Goal: Information Seeking & Learning: Learn about a topic

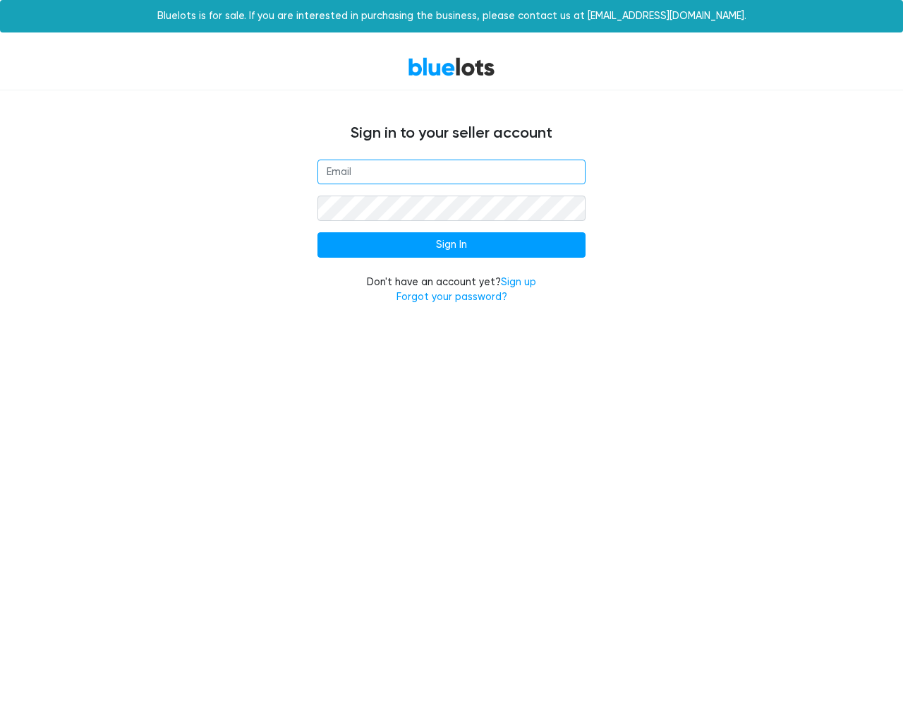
type input "[EMAIL_ADDRESS][DOMAIN_NAME]"
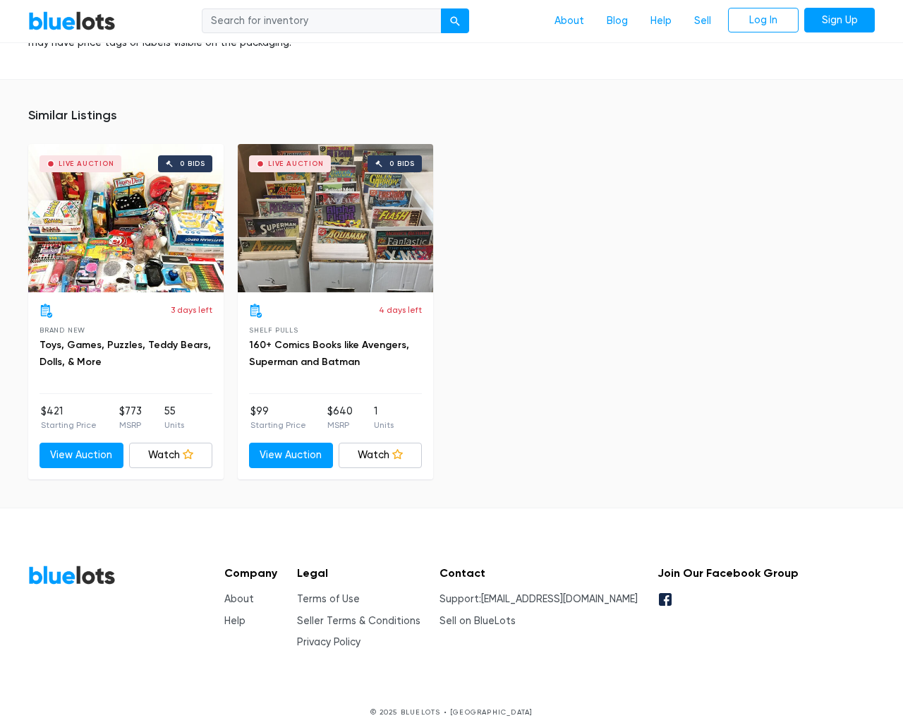
scroll to position [1004, 0]
type input "the"
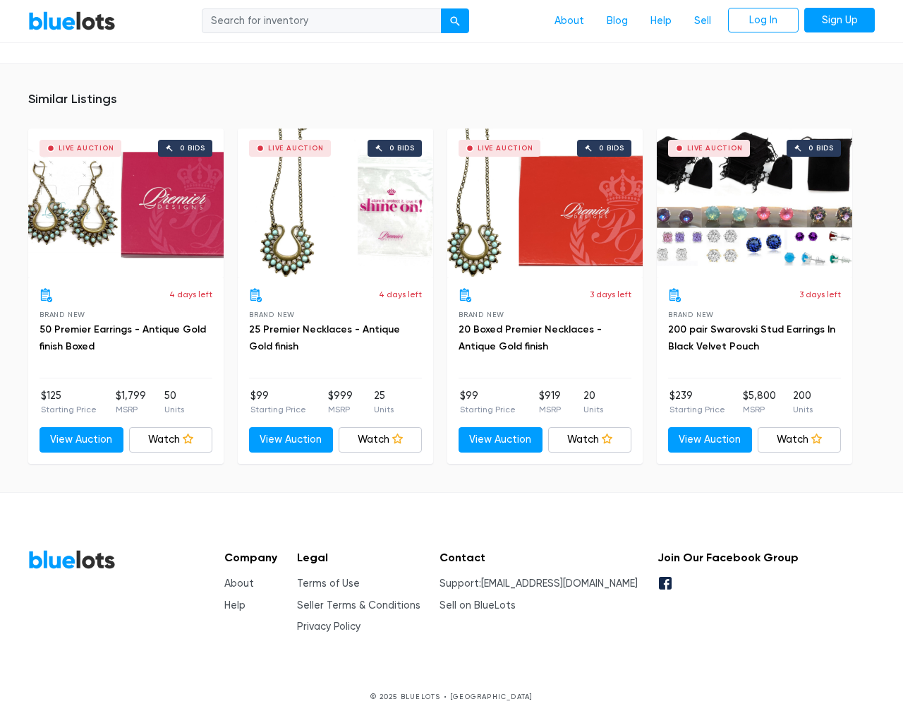
scroll to position [894, 0]
type input "the"
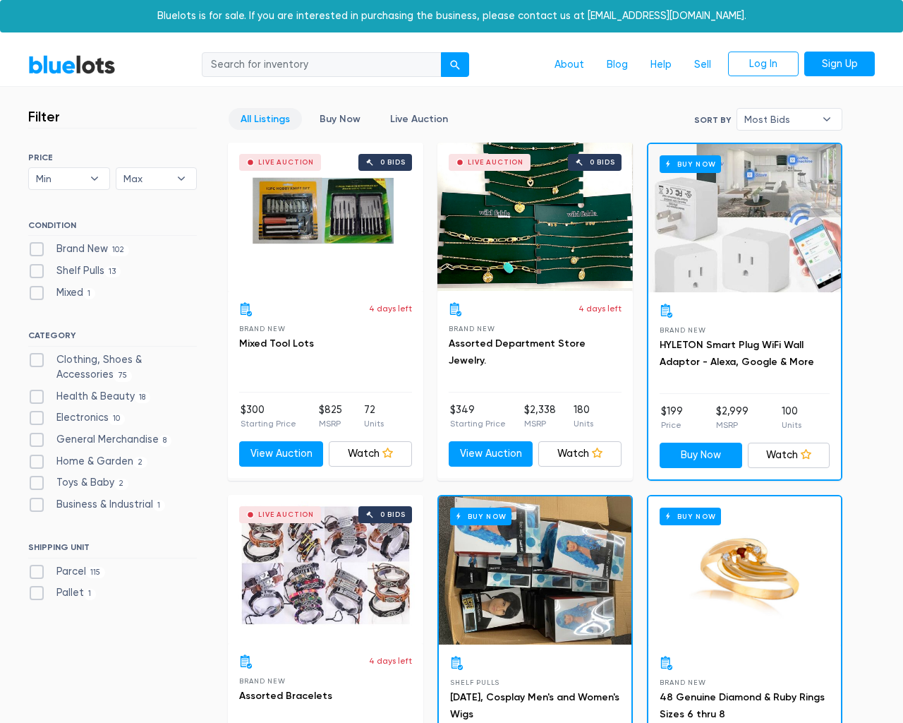
scroll to position [5696, 0]
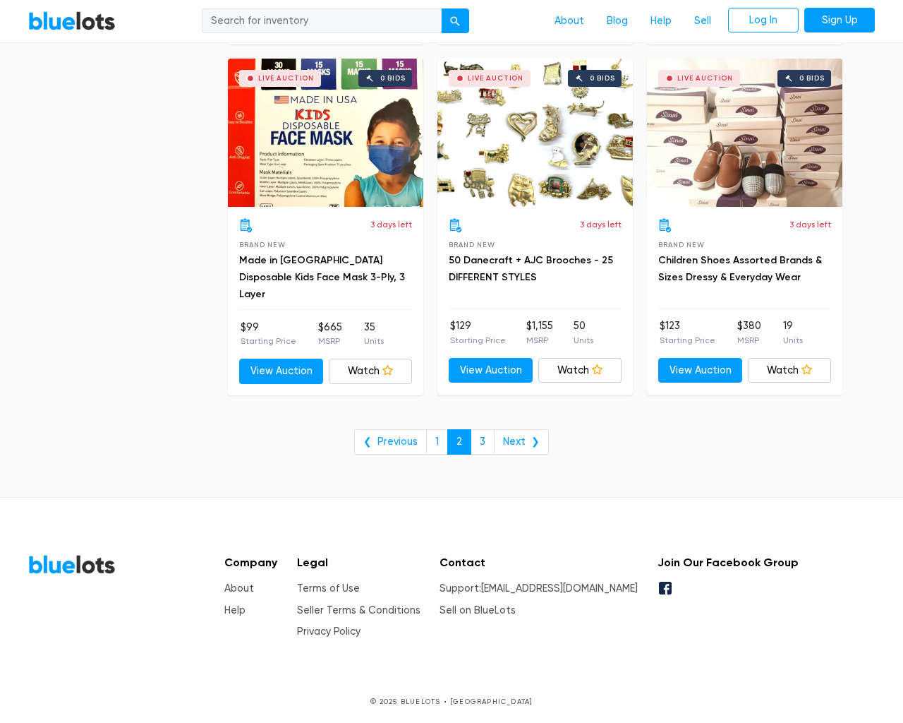
scroll to position [5696, 0]
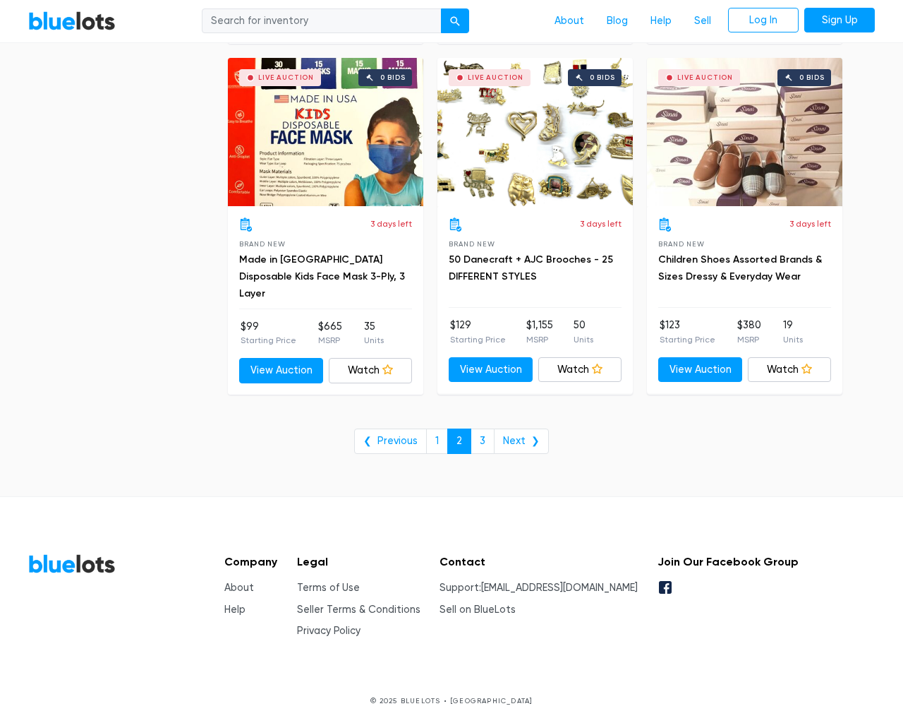
type input "the"
type input "e"
checkbox New"] "false"
checkbox Pulls"] "false"
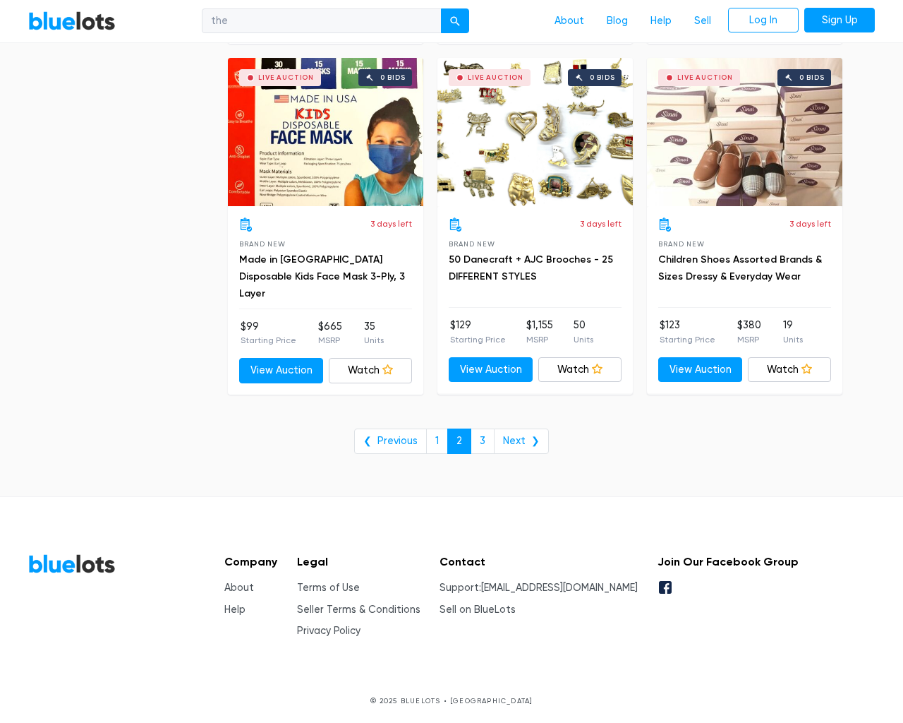
checkbox input "false"
checkbox Accessories"] "false"
checkbox Beauty"] "false"
checkbox input "false"
checkbox Merchandise"] "false"
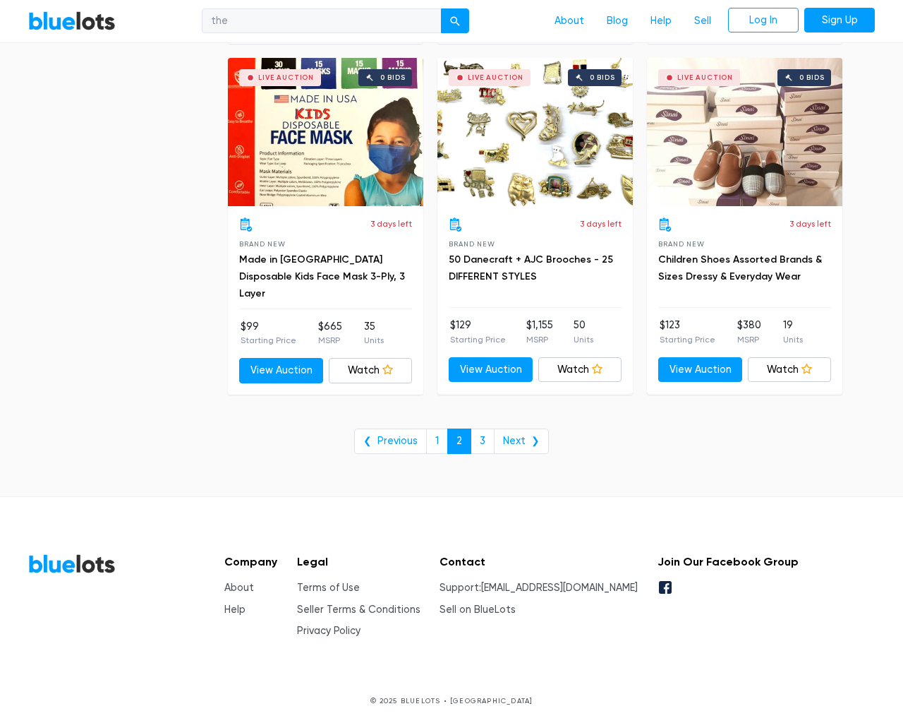
checkbox Garden"] "false"
checkbox Baby"] "false"
checkbox Industrial"] "false"
checkbox input "false"
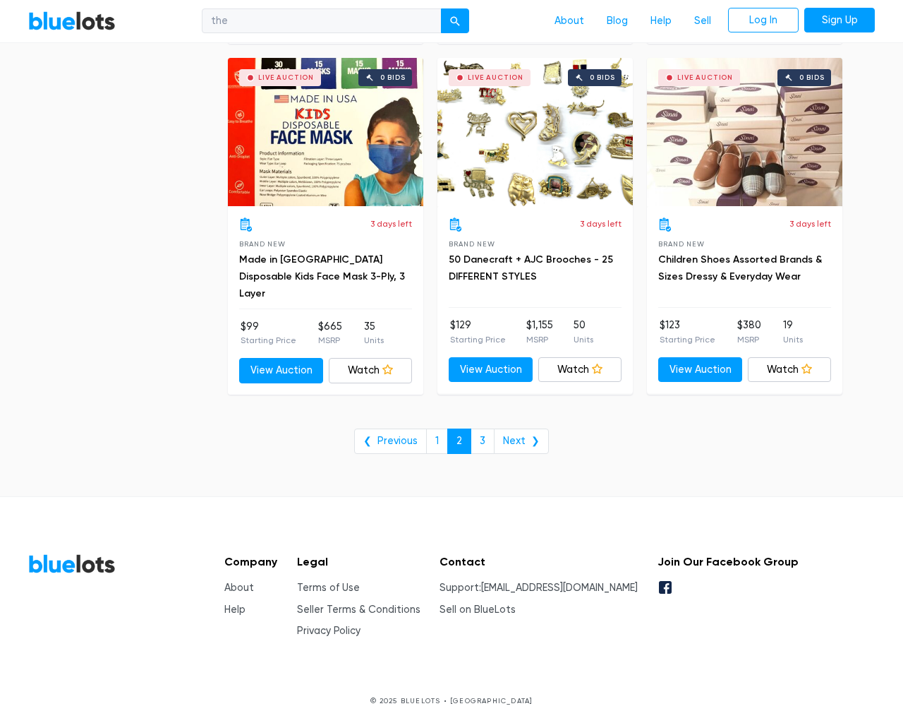
type input "e"
select select "10000"
select select "50000"
select select "10000"
select select "50000"
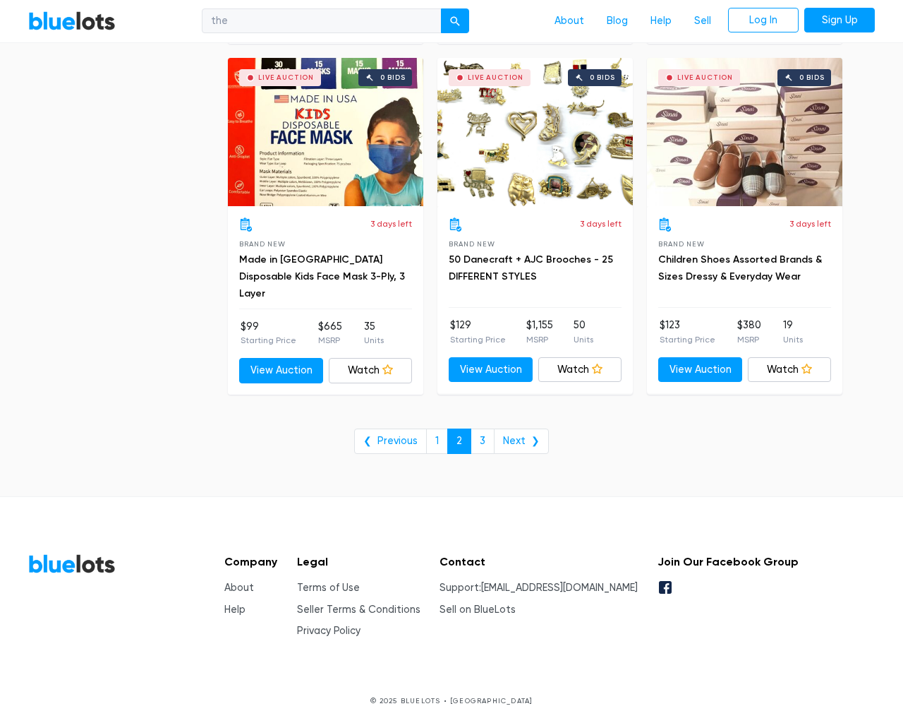
select select "50000"
select select "highest_price"
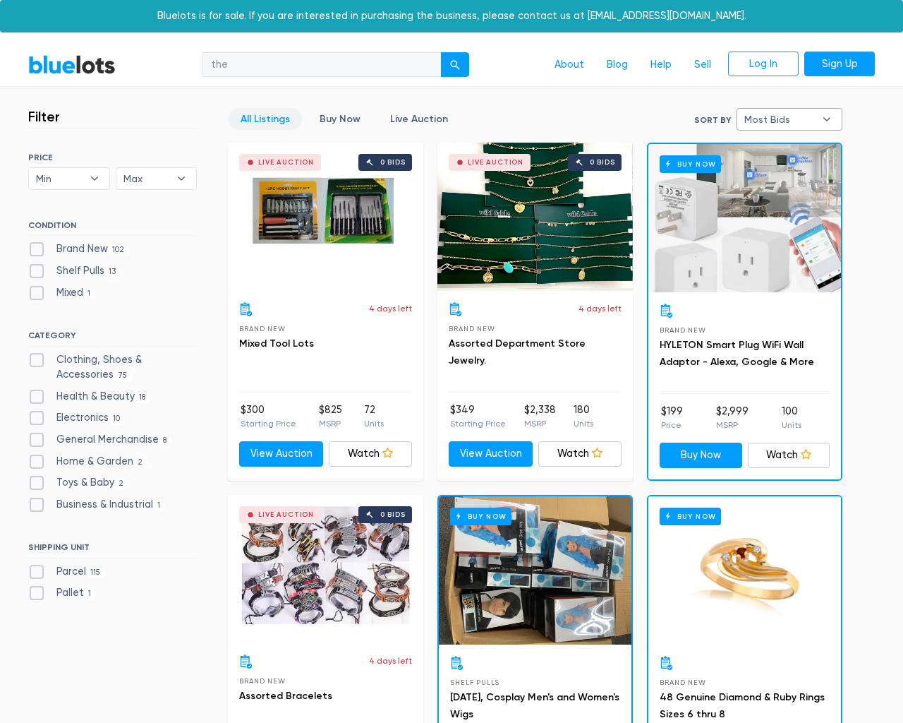
type input "e"
checkbox New"] "false"
checkbox Pulls"] "false"
checkbox input "false"
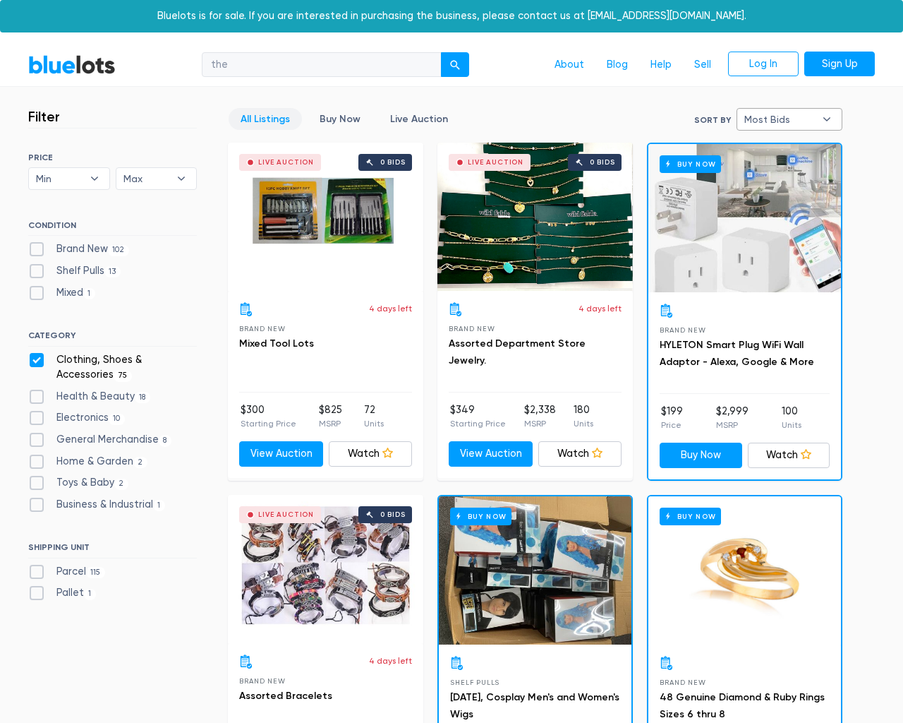
checkbox Accessories"] "false"
checkbox Beauty"] "false"
checkbox input "false"
checkbox Merchandise"] "false"
checkbox Garden"] "false"
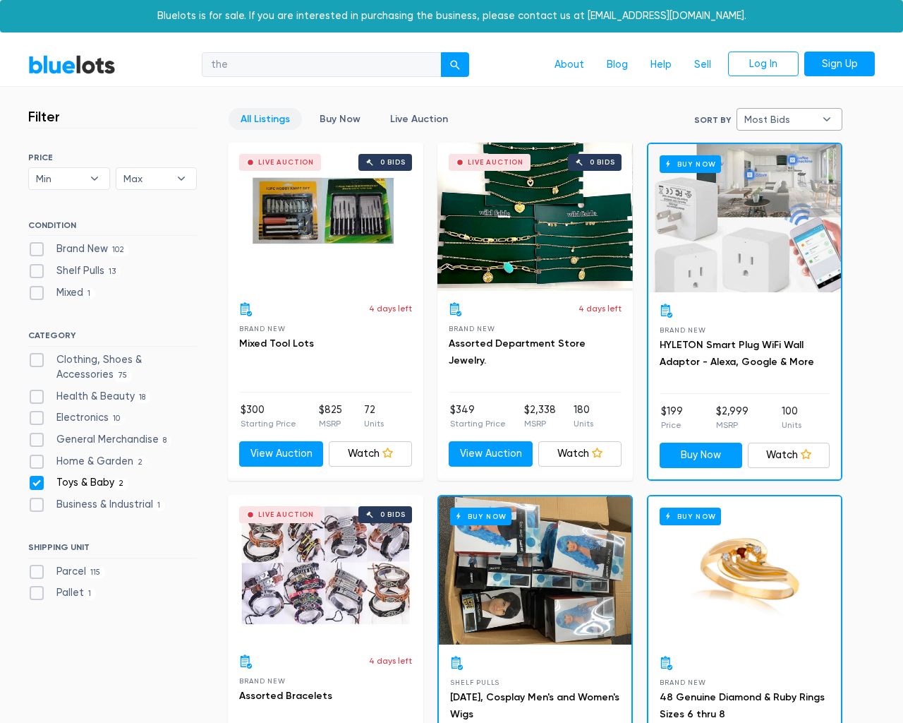
checkbox Baby"] "false"
checkbox Industrial"] "false"
checkbox input "false"
type input "e"
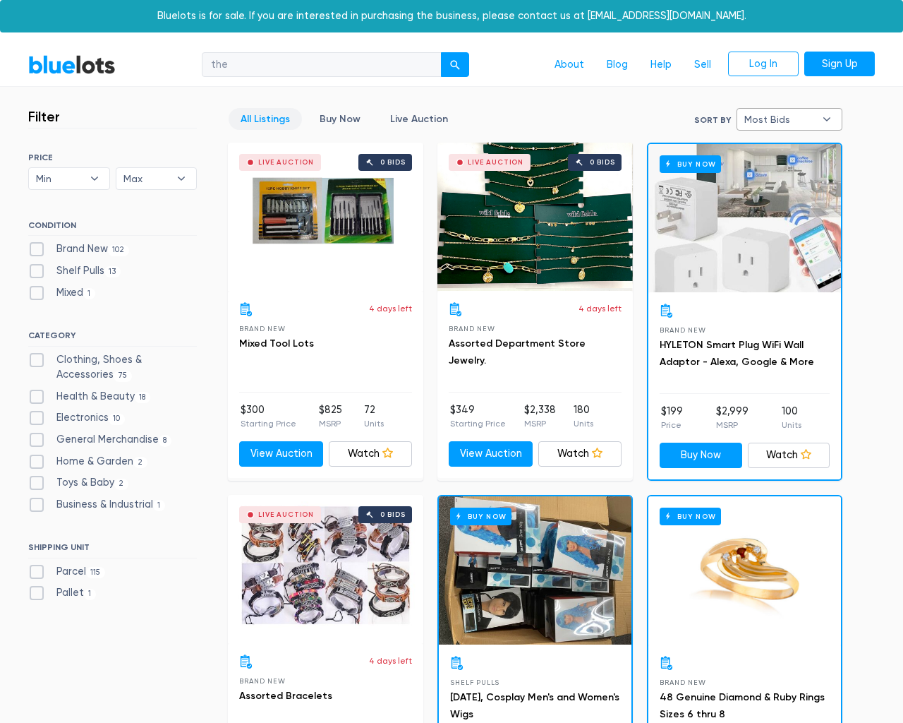
type input "e"
checkbox New"] "false"
checkbox Pulls"] "false"
checkbox input "false"
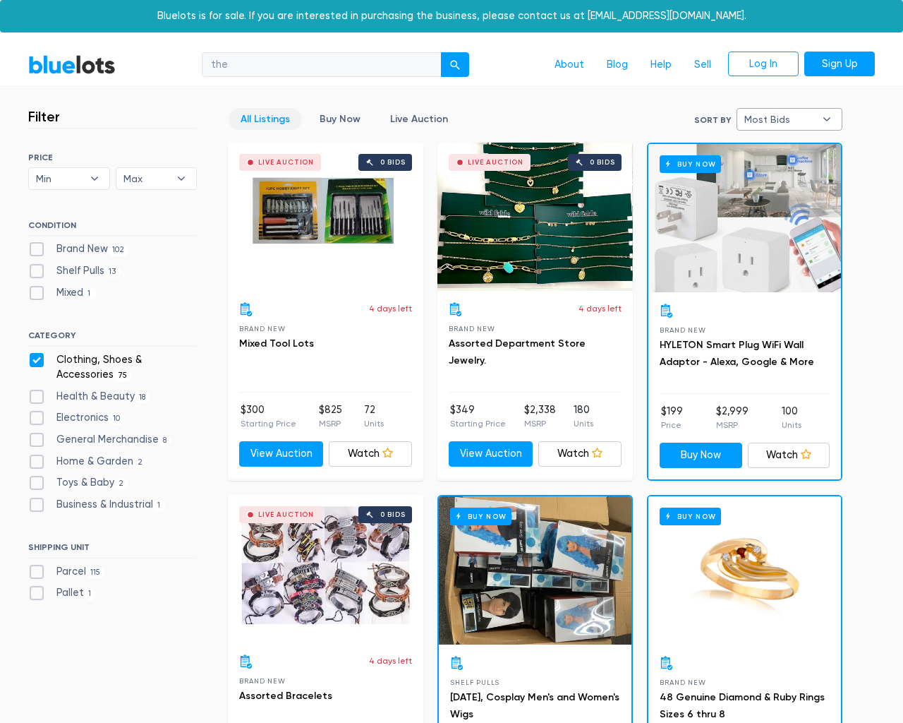
checkbox Accessories"] "false"
checkbox Beauty"] "false"
checkbox input "false"
checkbox Merchandise"] "false"
checkbox Garden"] "false"
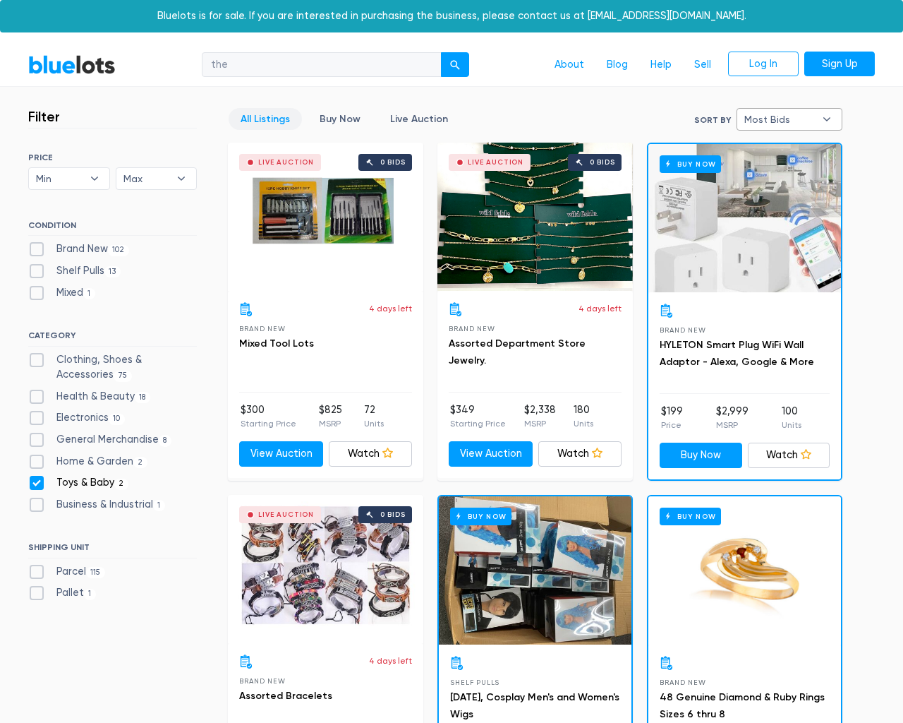
checkbox Baby"] "false"
checkbox Industrial"] "false"
checkbox input "false"
type input "e"
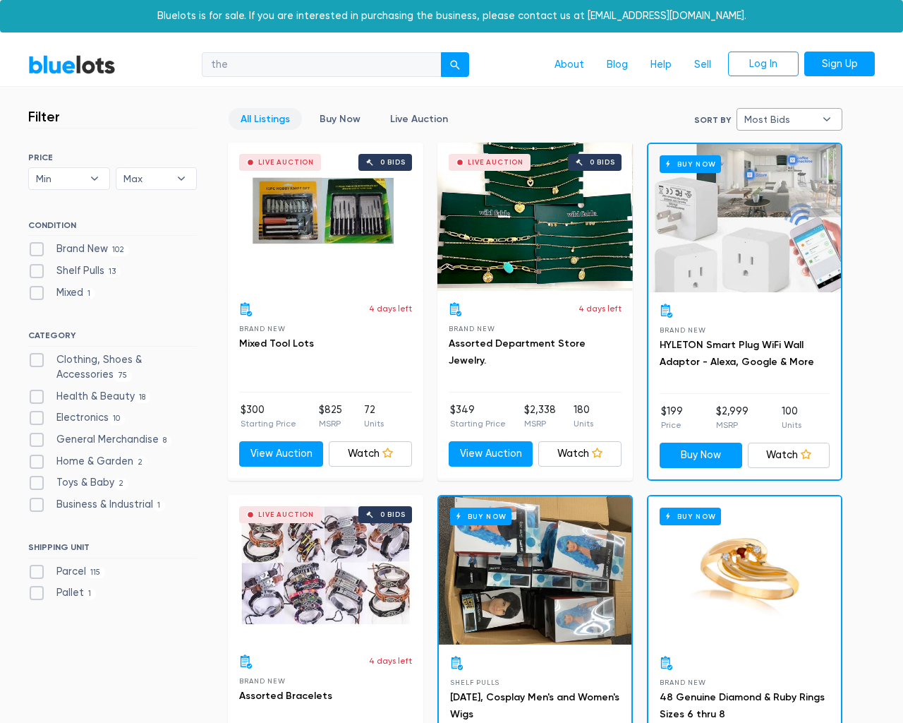
select select
select select "most_bids"
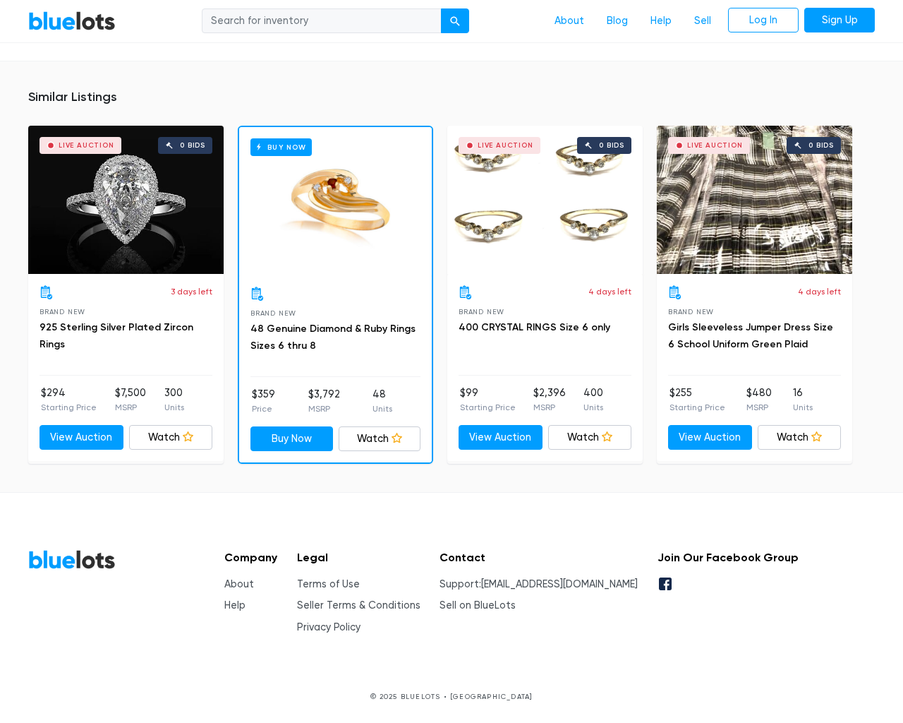
scroll to position [1077, 0]
type input "the"
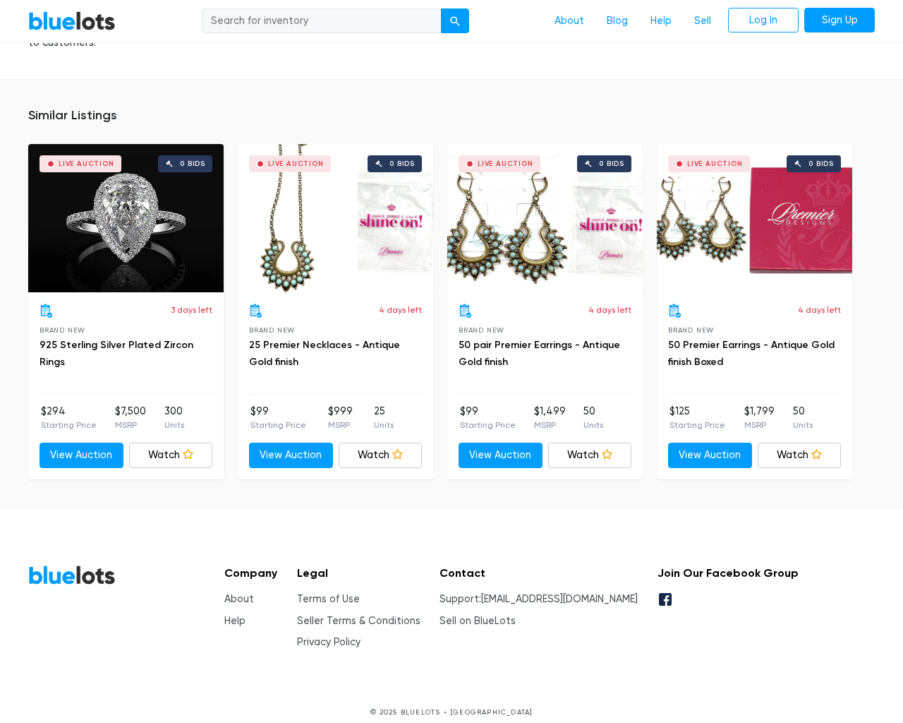
scroll to position [1004, 0]
type input "the"
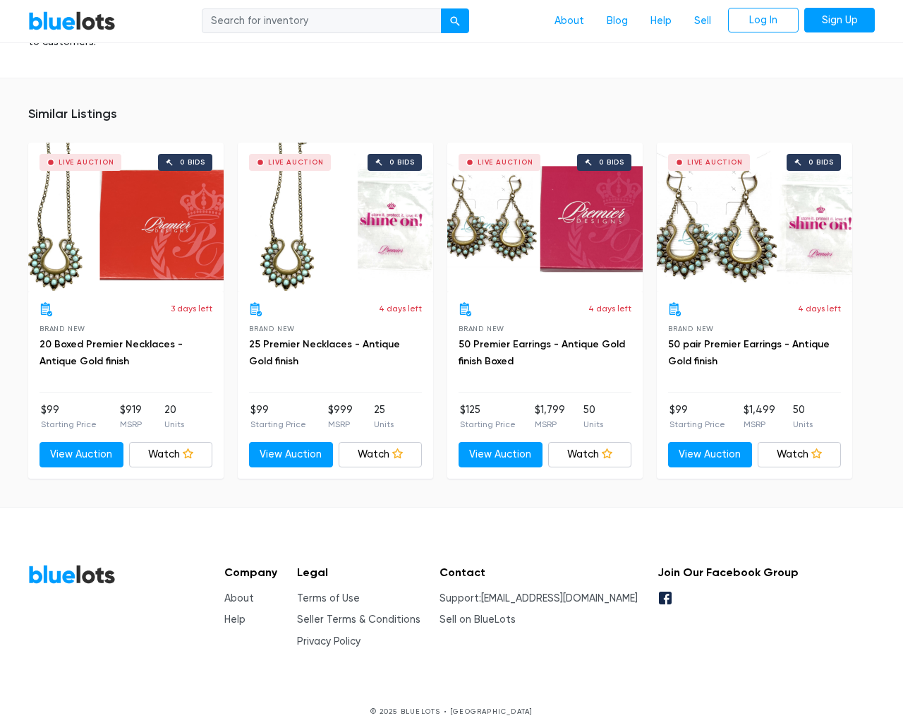
scroll to position [925, 0]
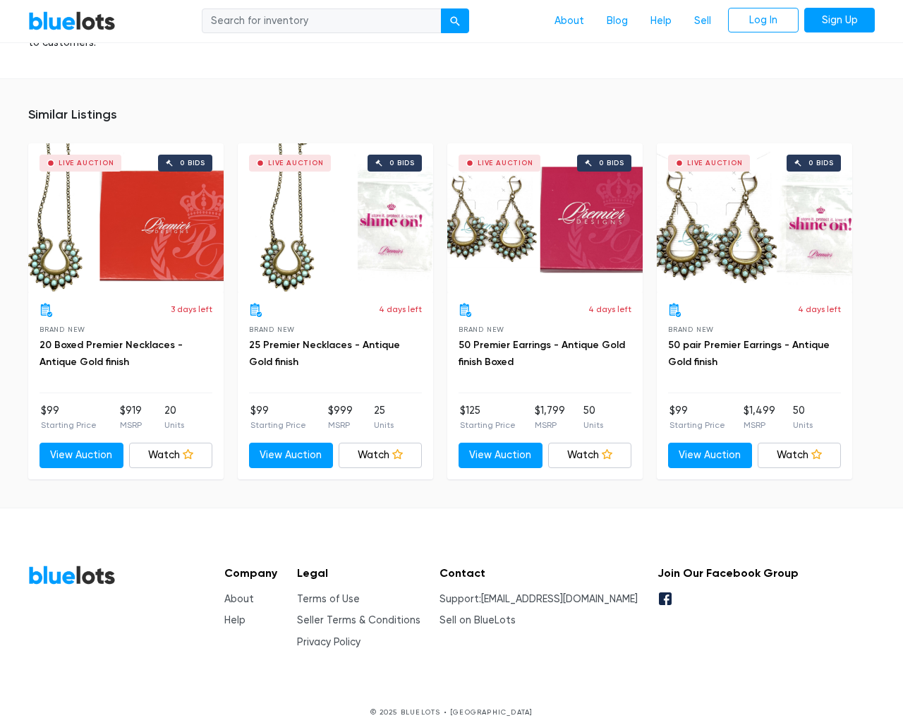
type input "the"
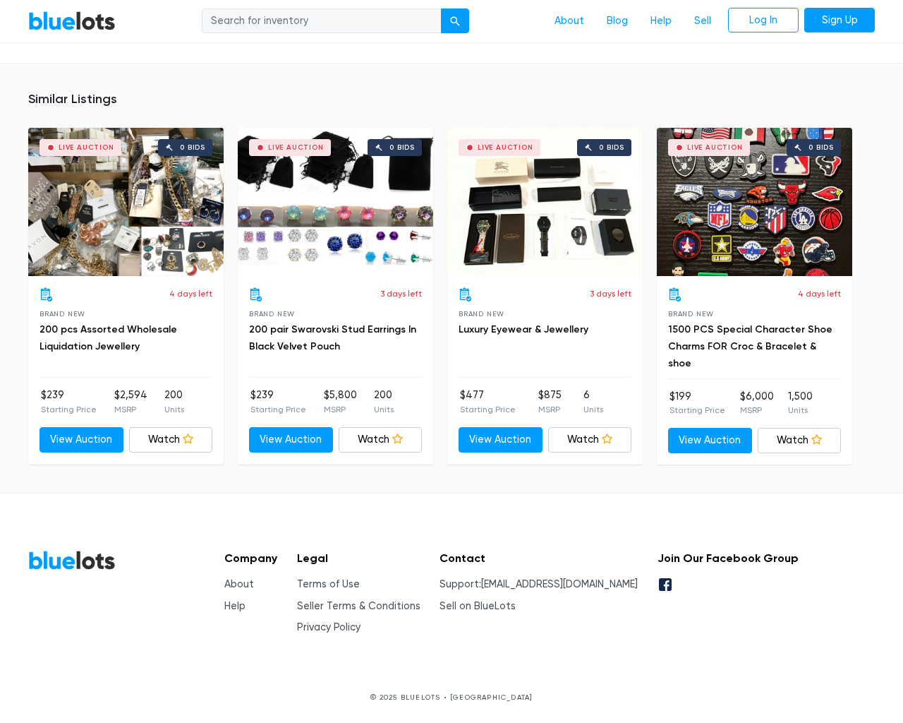
scroll to position [1088, 0]
type input "the"
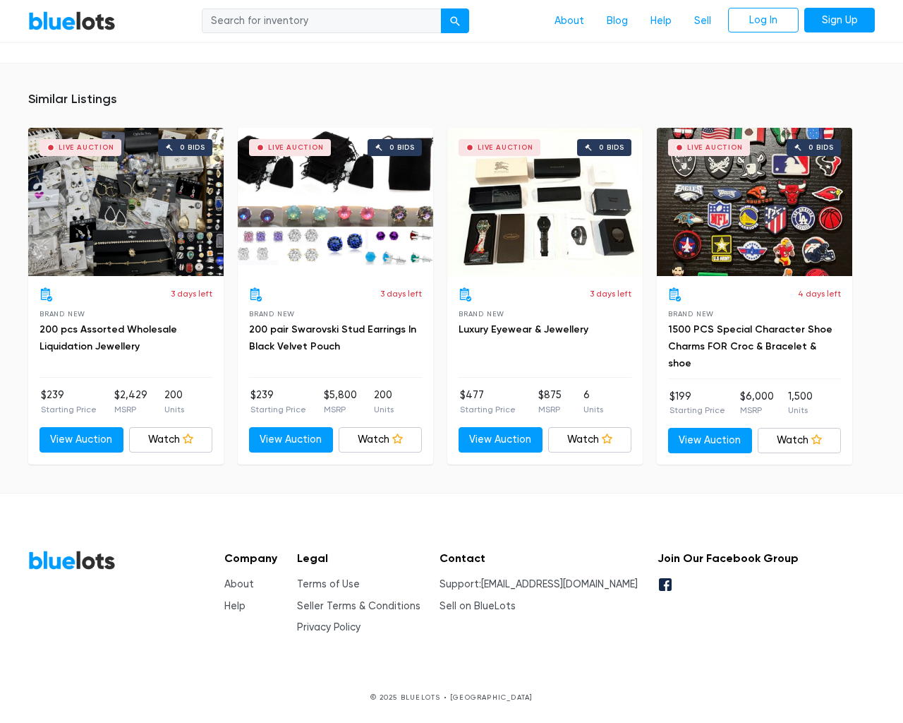
scroll to position [1088, 0]
type input "the"
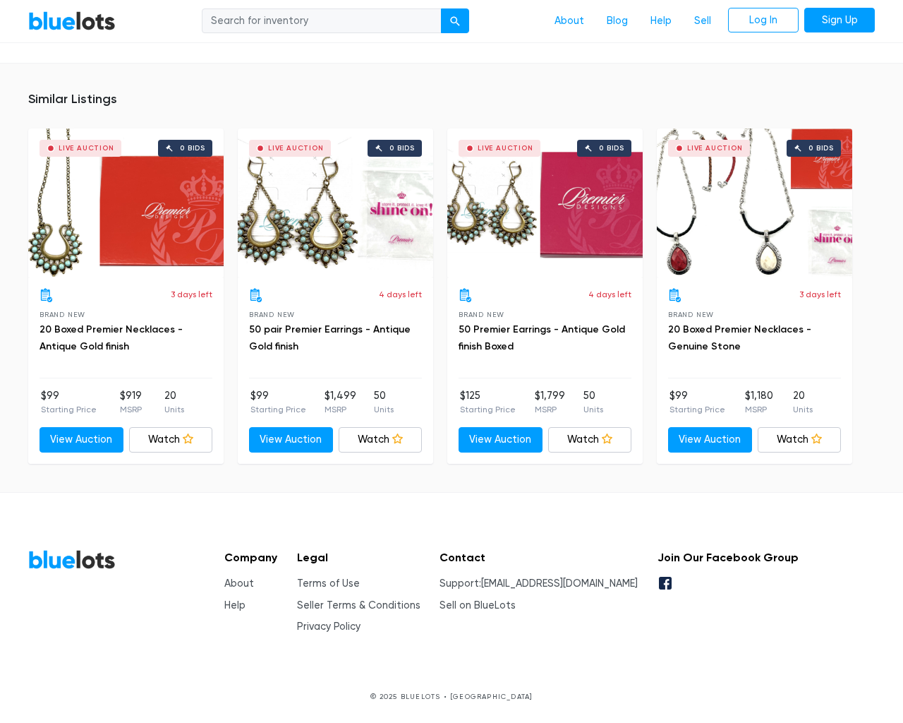
scroll to position [894, 0]
type input "the"
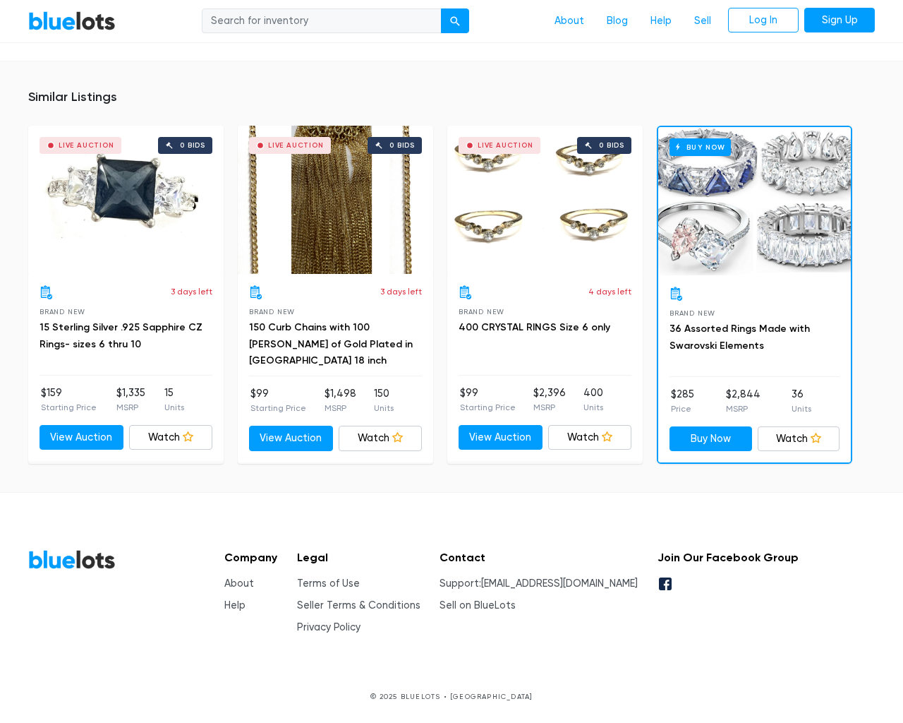
scroll to position [958, 0]
type input "the"
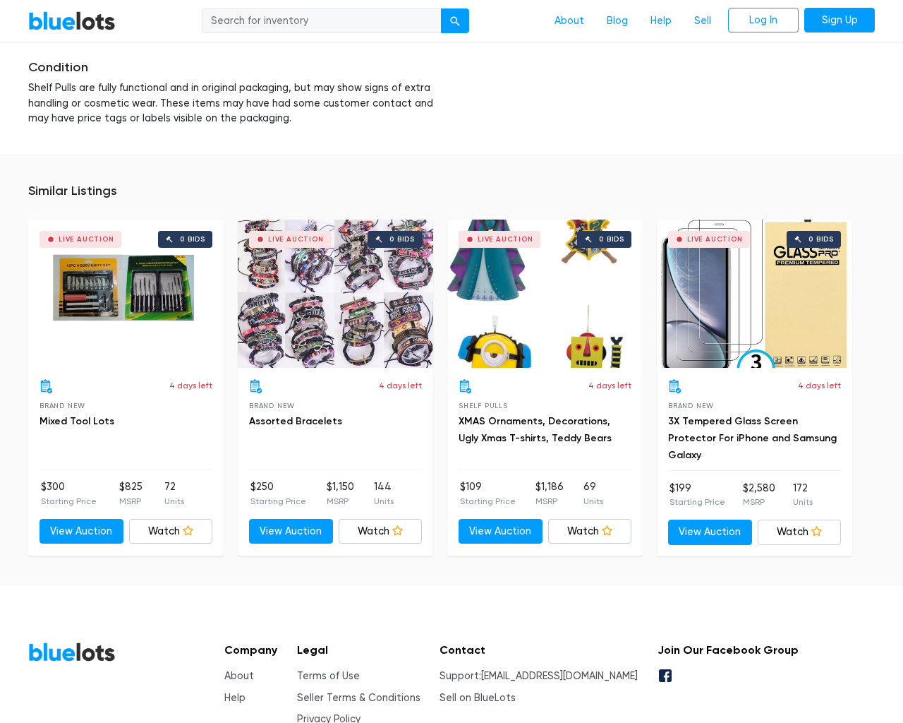
scroll to position [2220, 0]
type input "the"
